Goal: Task Accomplishment & Management: Use online tool/utility

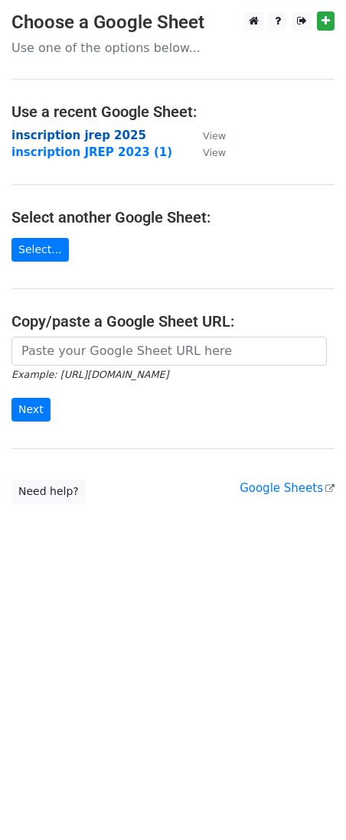
click at [41, 138] on strong "inscription jrep 2025" at bounding box center [78, 136] width 135 height 14
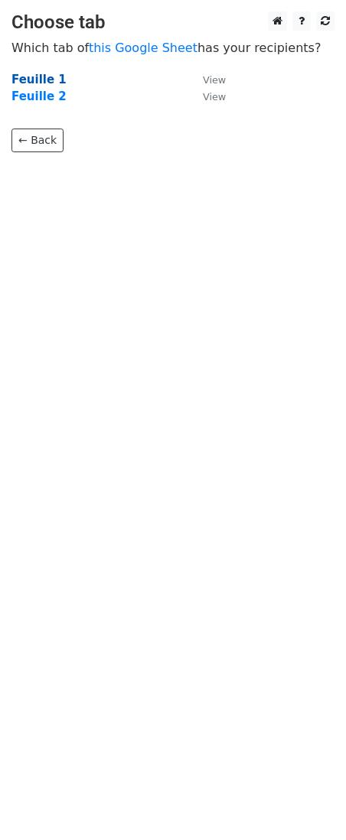
click at [43, 81] on strong "Feuille 1" at bounding box center [38, 80] width 55 height 14
